Goal: Transaction & Acquisition: Purchase product/service

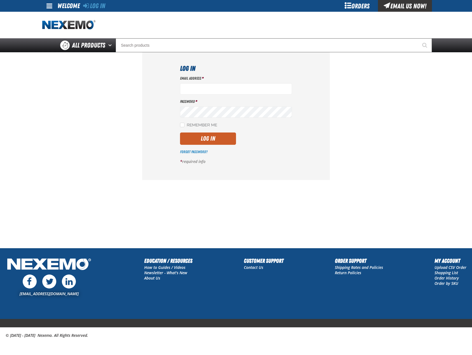
type input "mglazier@vtaig.com"
click at [204, 139] on button "Log In" at bounding box center [208, 139] width 56 height 12
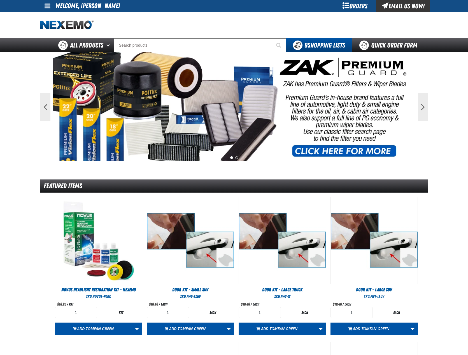
click at [354, 6] on div "Orders" at bounding box center [355, 6] width 42 height 12
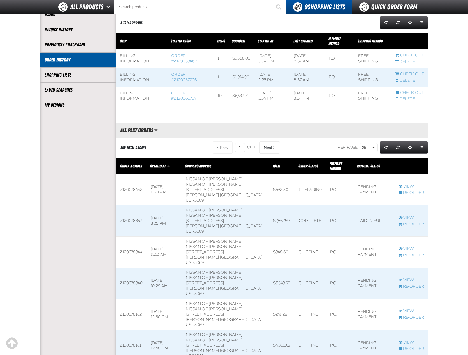
scroll to position [84, 0]
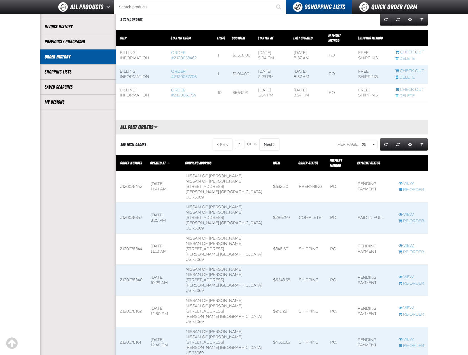
click at [409, 243] on link "View" at bounding box center [410, 245] width 25 height 5
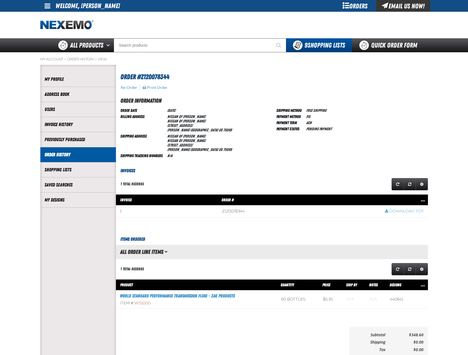
scroll to position [0, 0]
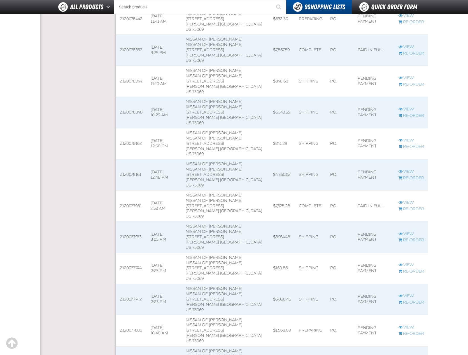
scroll to position [280, 0]
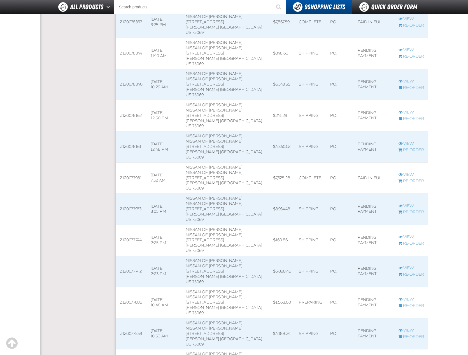
click at [412, 297] on link "View" at bounding box center [410, 299] width 25 height 5
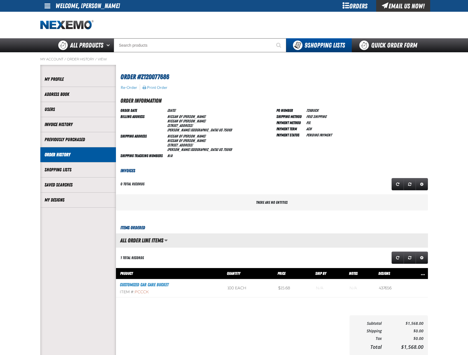
click at [358, 6] on div "Orders" at bounding box center [355, 6] width 42 height 12
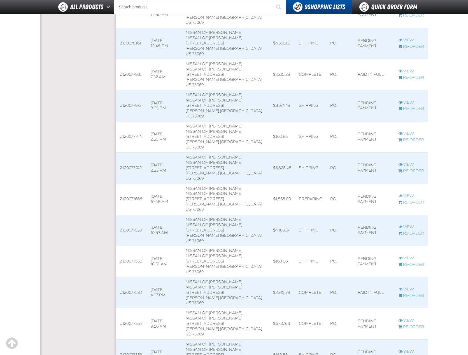
scroll to position [392, 0]
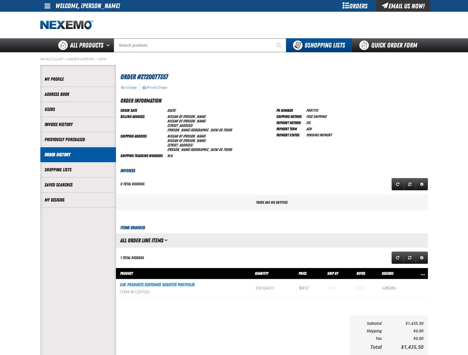
scroll to position [0, 0]
click at [360, 4] on div "Orders" at bounding box center [355, 6] width 42 height 12
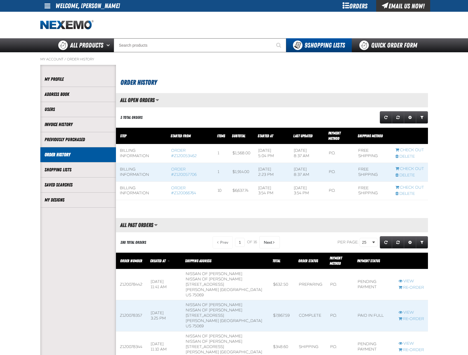
scroll to position [0, 0]
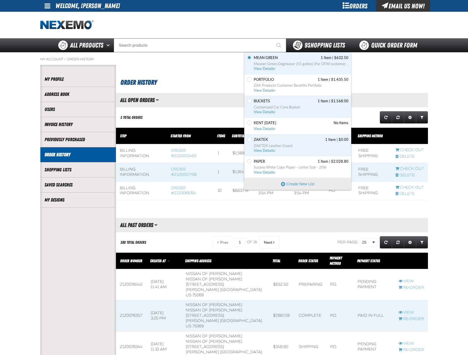
click at [323, 49] on span "9 Shopping Lists" at bounding box center [324, 45] width 41 height 8
click at [250, 102] on input "Set the Buckets as Default" at bounding box center [249, 101] width 4 height 4
radio input "true"
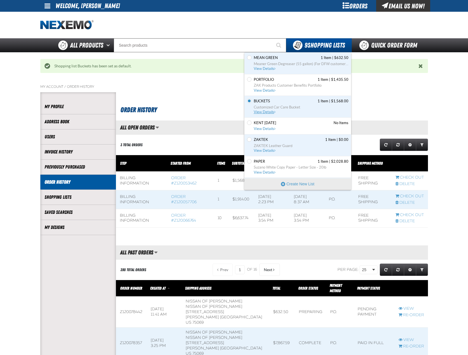
click at [266, 111] on span "View Details" at bounding box center [265, 112] width 23 height 4
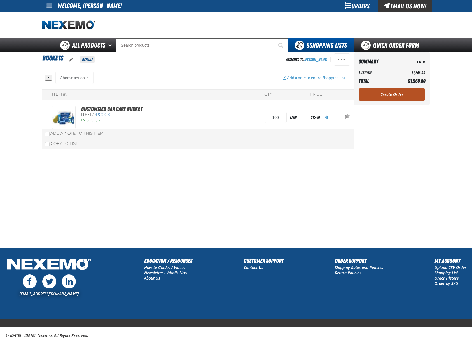
click at [382, 98] on link "Create Order" at bounding box center [391, 94] width 67 height 12
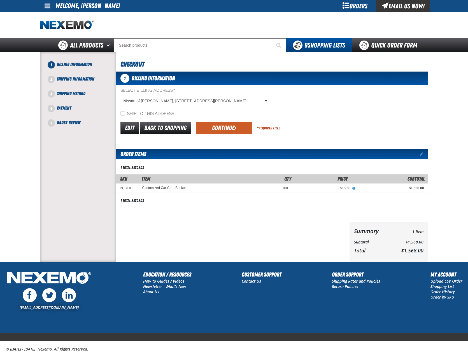
click at [223, 128] on button "Continue" at bounding box center [224, 128] width 56 height 12
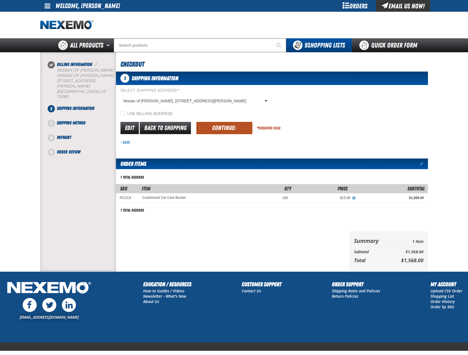
click at [225, 126] on button "Continue" at bounding box center [224, 128] width 56 height 12
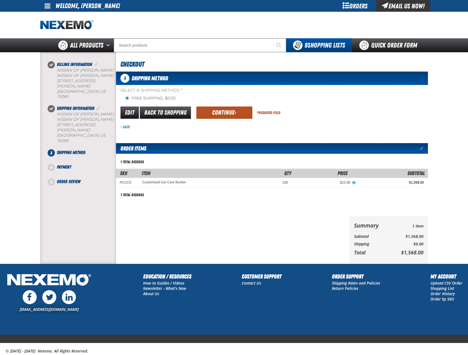
click at [230, 111] on button "Continue" at bounding box center [224, 113] width 56 height 12
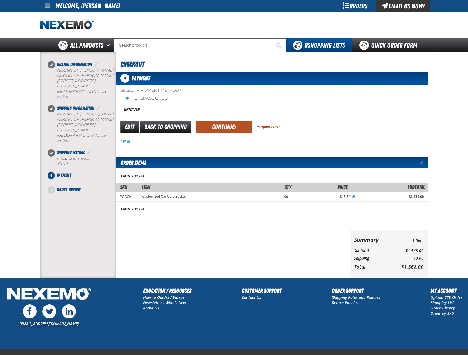
click at [222, 125] on button "Continue" at bounding box center [224, 127] width 56 height 12
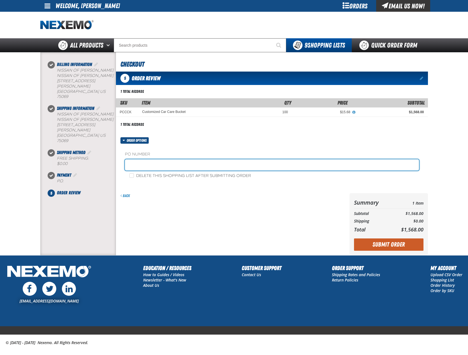
click at [168, 168] on input "text" at bounding box center [272, 165] width 294 height 11
type input "0825BUSK"
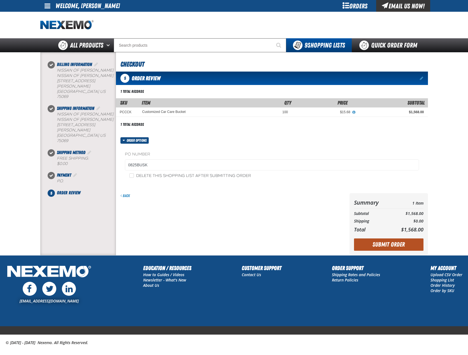
click at [395, 247] on button "Submit Order" at bounding box center [388, 245] width 69 height 12
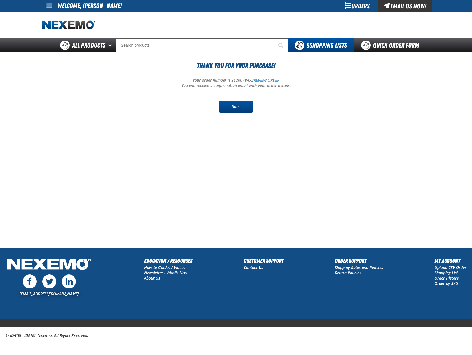
click at [243, 110] on link "Done" at bounding box center [236, 107] width 34 height 12
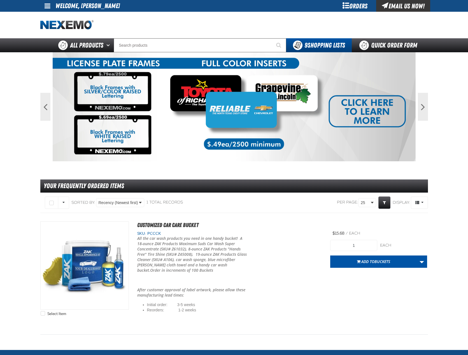
click at [355, 5] on div "Orders" at bounding box center [355, 6] width 42 height 12
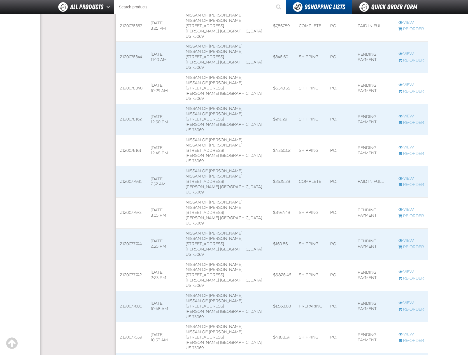
scroll to position [308, 0]
click at [412, 300] on link "View" at bounding box center [410, 302] width 25 height 5
